Goal: Find specific page/section

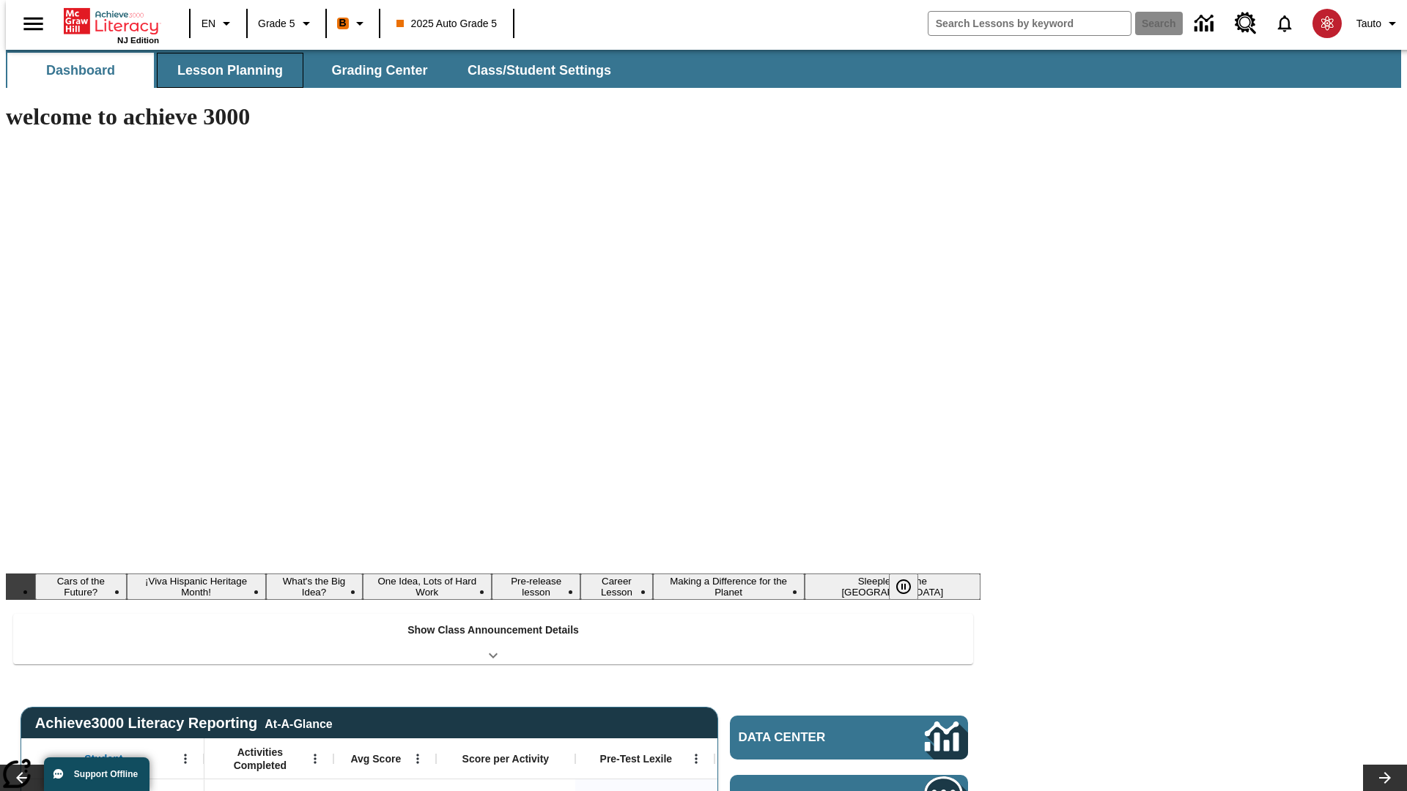
click at [224, 70] on span "Lesson Planning" at bounding box center [230, 70] width 106 height 17
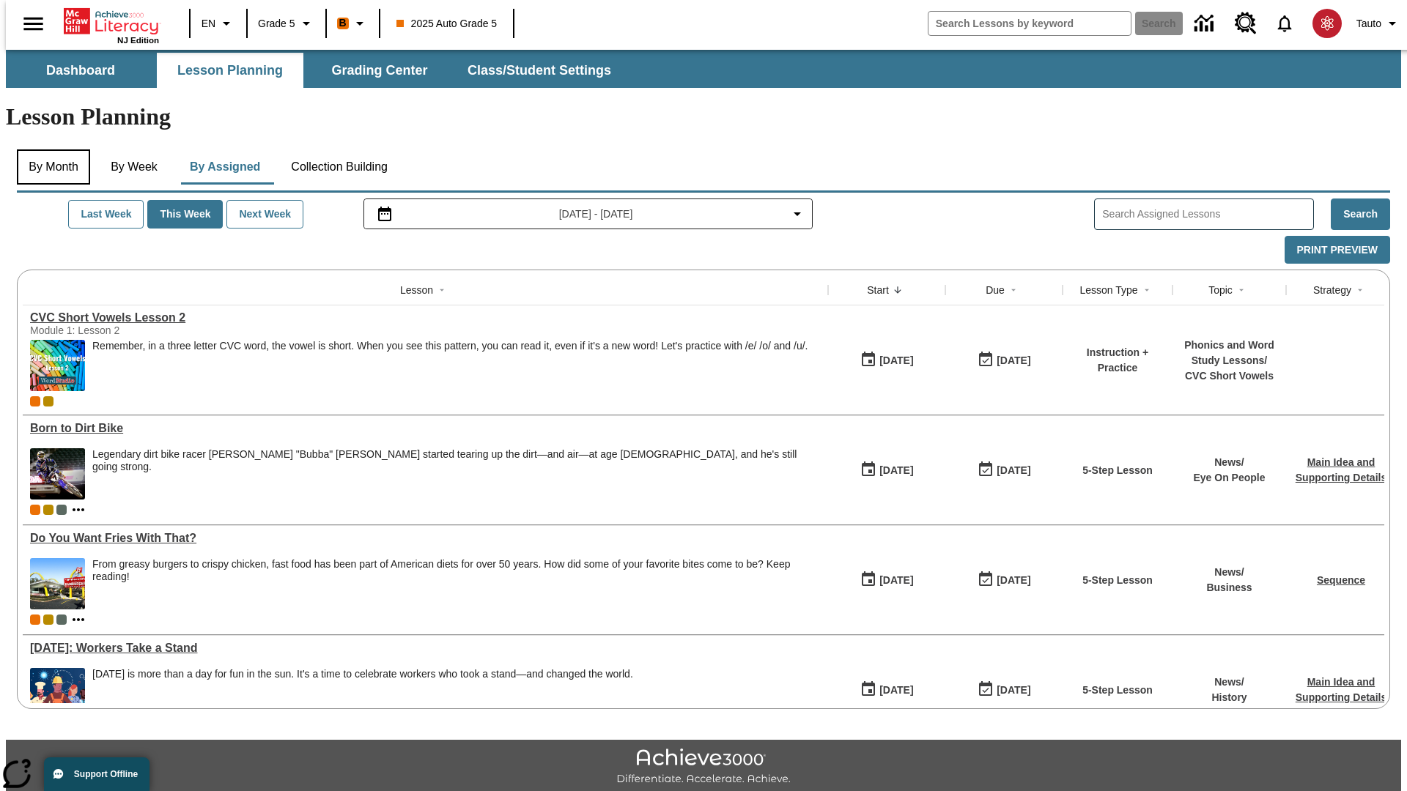
click at [49, 149] on button "By Month" at bounding box center [53, 166] width 73 height 35
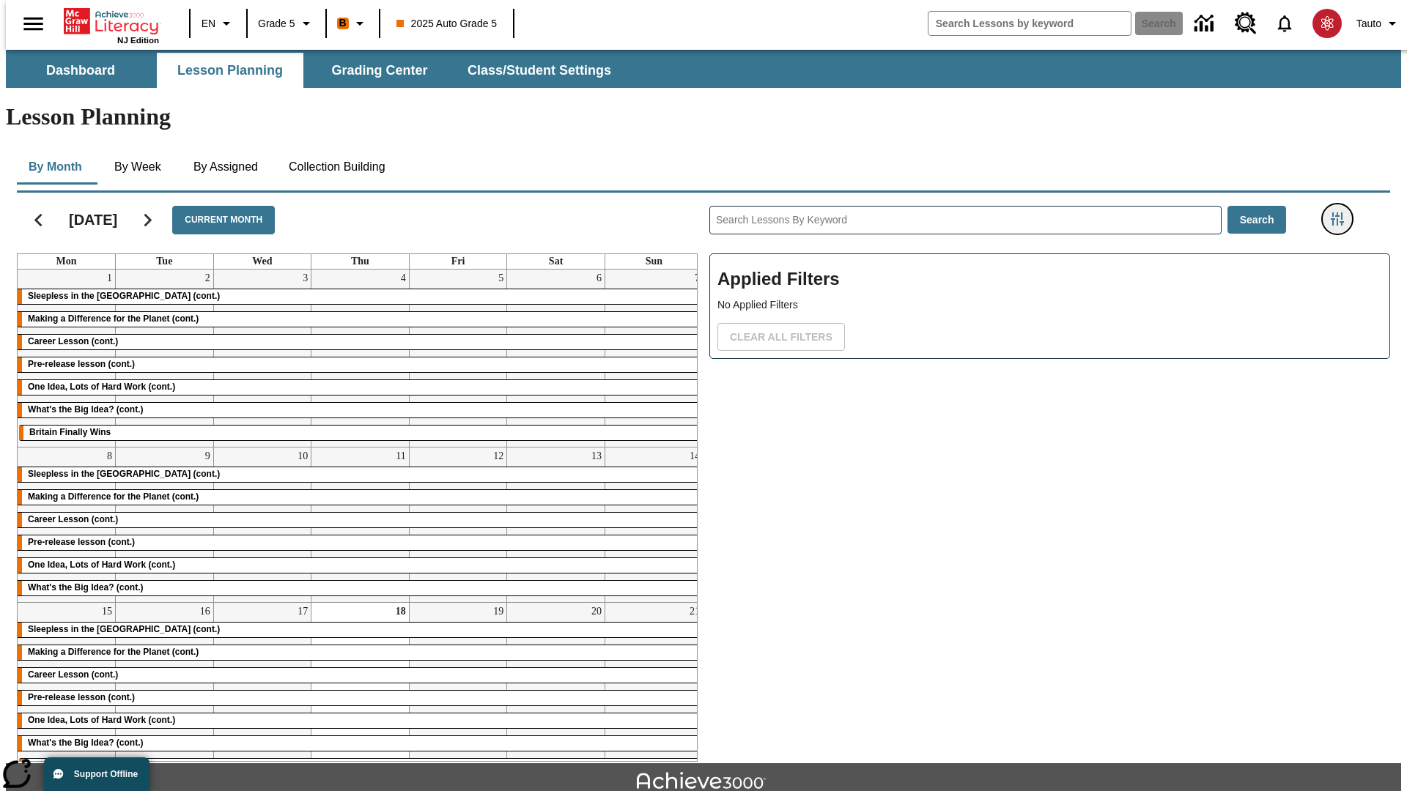
click at [1342, 213] on icon "Filters Side menu" at bounding box center [1337, 219] width 13 height 13
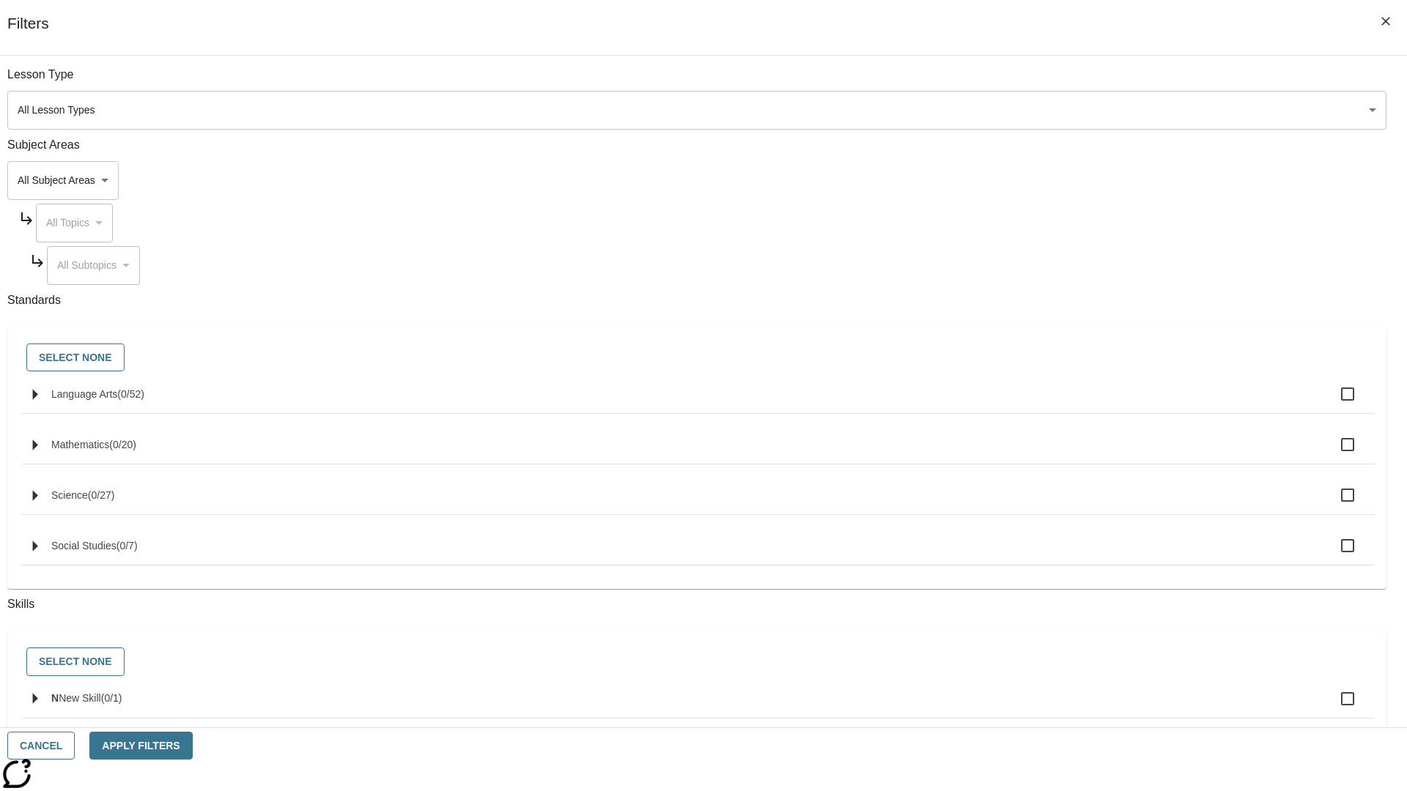
click at [1055, 110] on body "Skip to main content NJ Edition EN Grade 5 B 2025 Auto Grade 5 Search 0 Tauto D…" at bounding box center [703, 454] width 1395 height 808
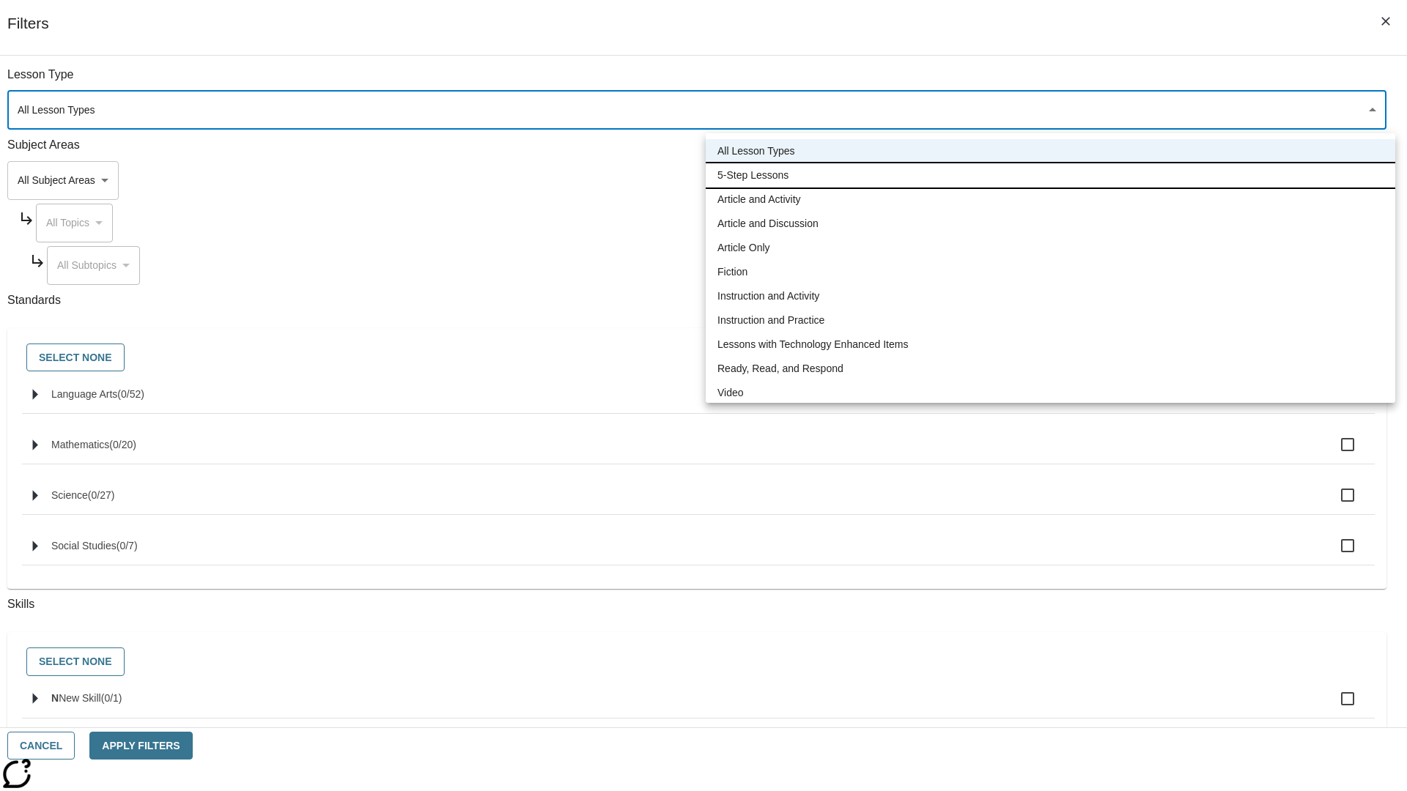
click at [1050, 175] on li "5-Step Lessons" at bounding box center [1051, 175] width 690 height 24
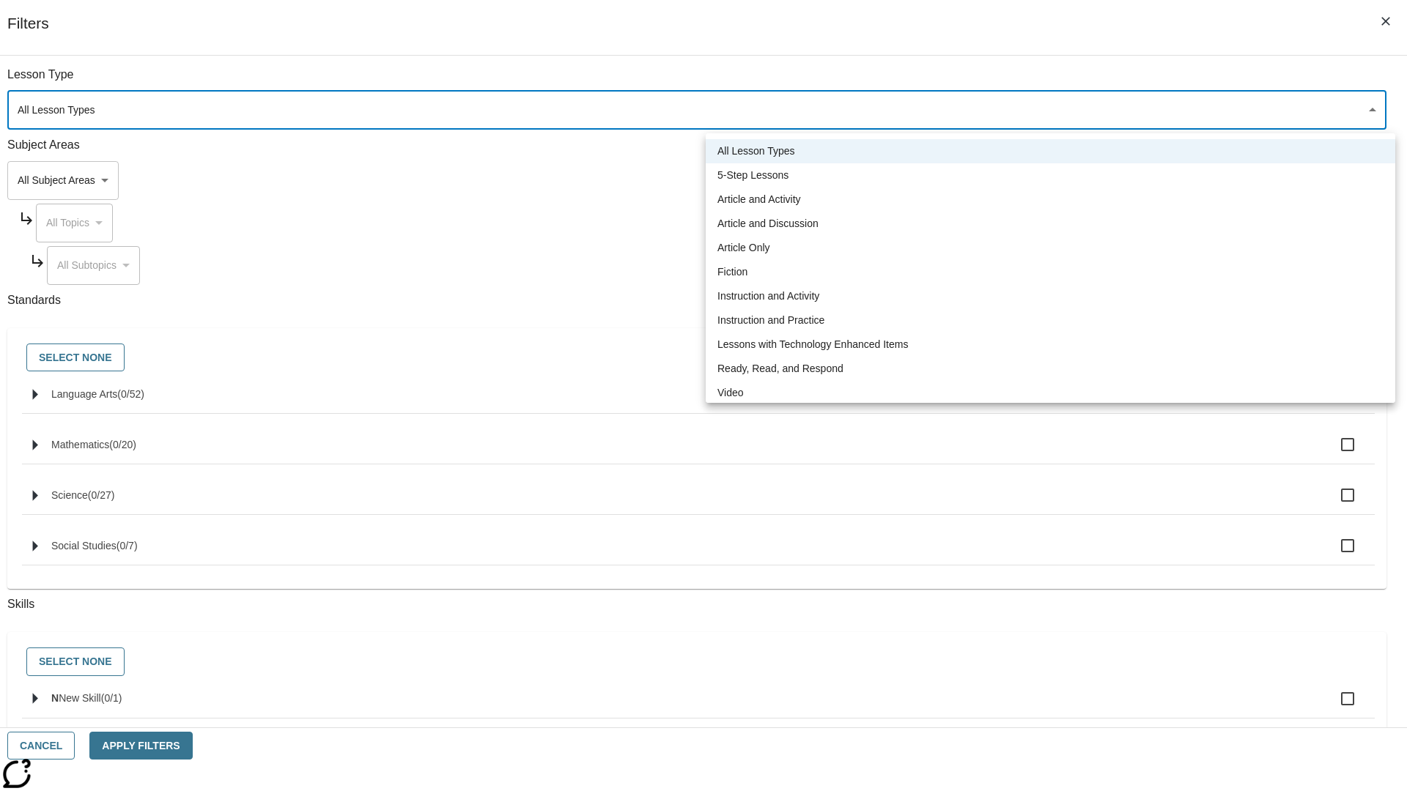
type input "1"
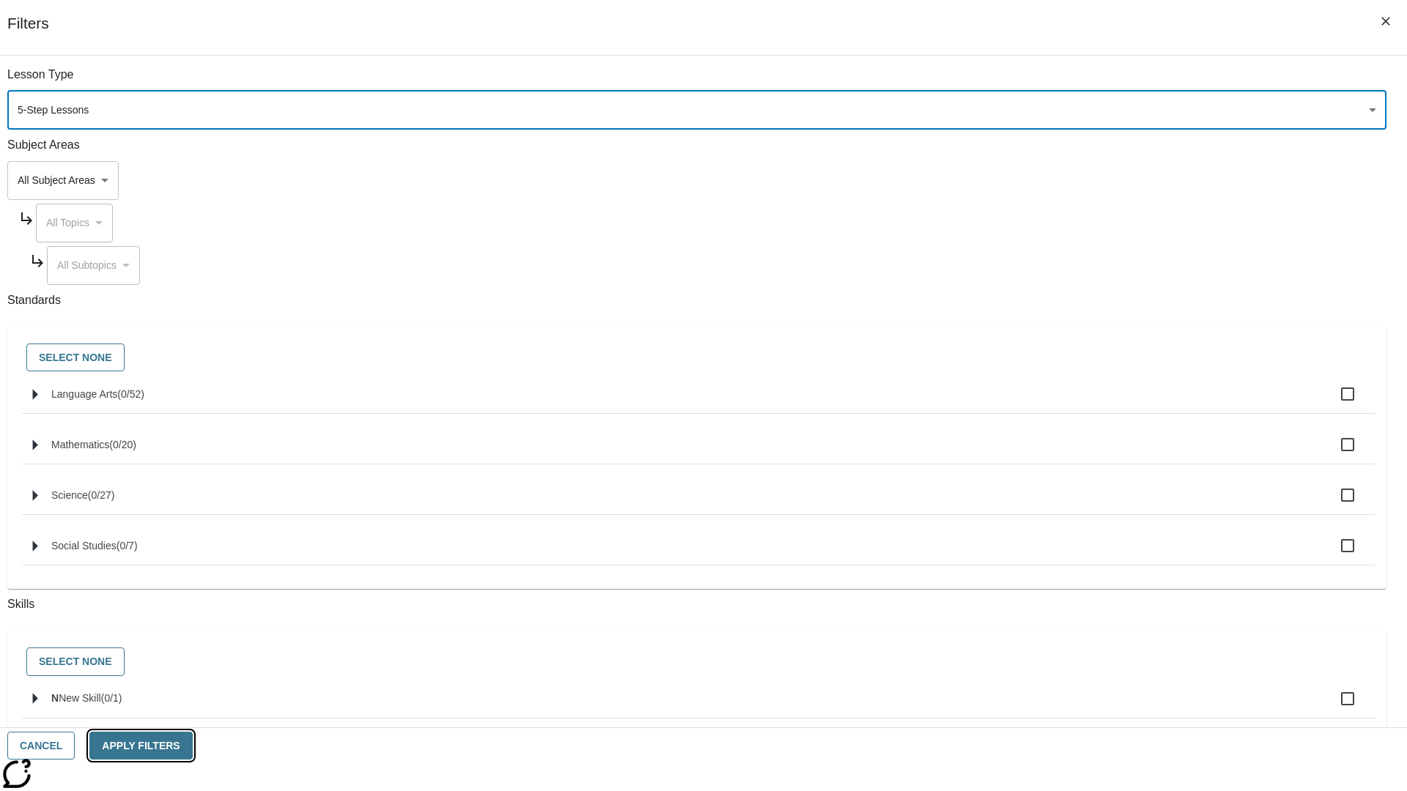
click at [192, 746] on button "Apply Filters" at bounding box center [140, 746] width 103 height 29
